Goal: Manage account settings

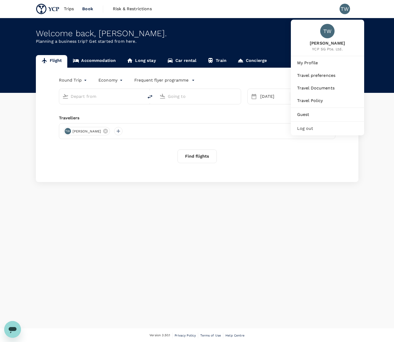
click at [347, 8] on div "TW" at bounding box center [345, 9] width 10 height 10
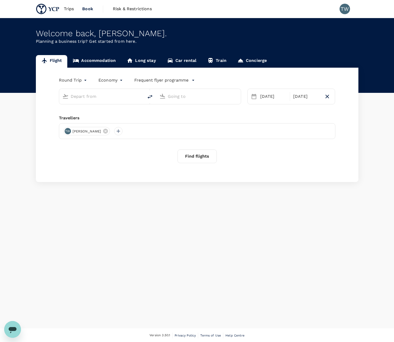
click at [347, 10] on div "TW" at bounding box center [345, 9] width 10 height 10
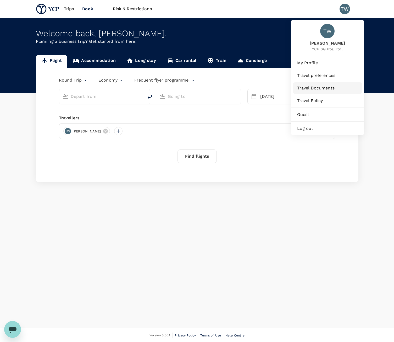
type input "Kuala Lumpur Intl ([GEOGRAPHIC_DATA])"
type input "Suvarnabhumi Intl (BKK)"
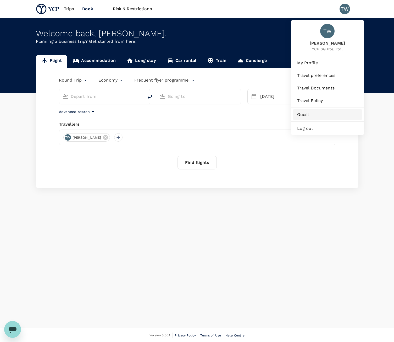
type input "Kuala Lumpur Intl ([GEOGRAPHIC_DATA])"
type input "Suvarnabhumi Intl (BKK)"
click at [311, 65] on span "My Profile" at bounding box center [327, 63] width 61 height 6
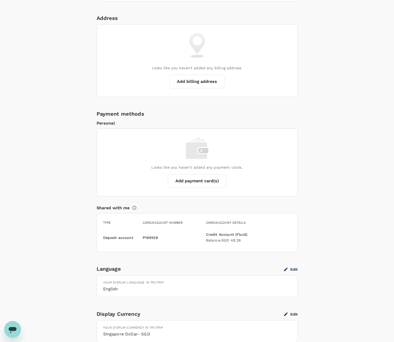
scroll to position [294, 0]
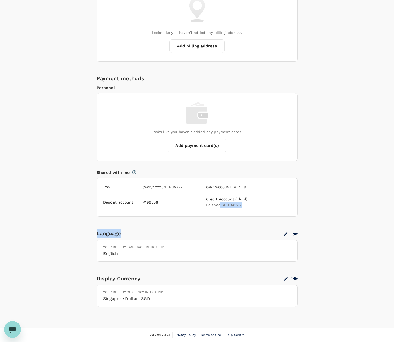
drag, startPoint x: 220, startPoint y: 203, endPoint x: 225, endPoint y: 221, distance: 18.3
click at [225, 221] on div "Personal Information Profile Photo Upload your photo Photo should be at least 5…" at bounding box center [197, 55] width 201 height 528
click at [131, 225] on div "Personal Information Profile Photo Upload your photo Photo should be at least 5…" at bounding box center [197, 55] width 201 height 528
